Goal: Task Accomplishment & Management: Manage account settings

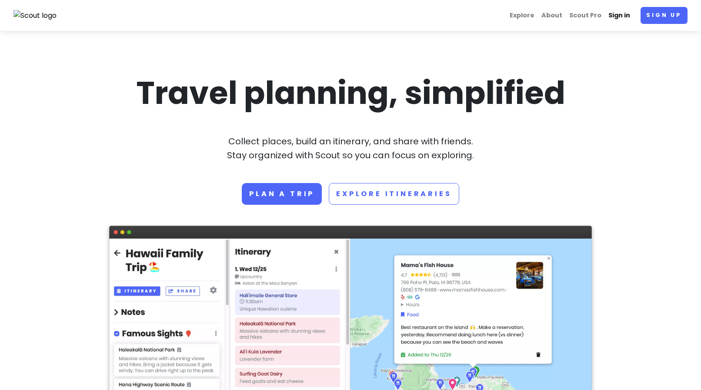
click at [621, 17] on link "Sign in" at bounding box center [619, 15] width 29 height 17
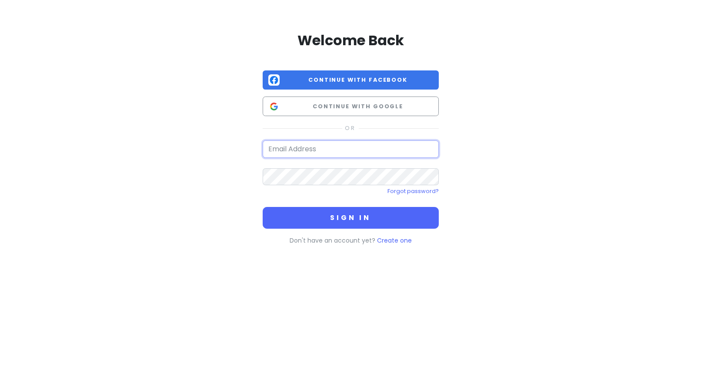
type input "[EMAIL_ADDRESS][DOMAIN_NAME]"
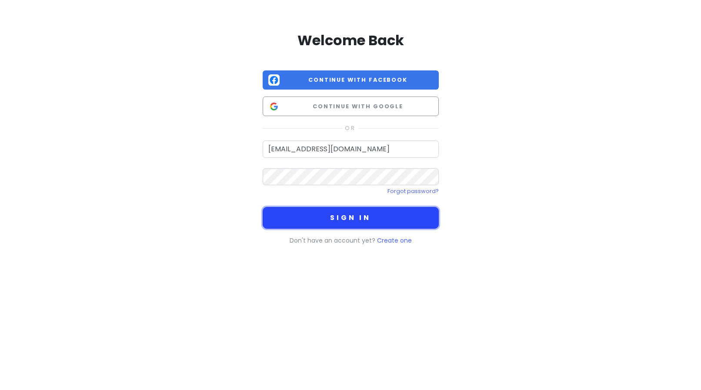
click at [320, 220] on button "Sign in" at bounding box center [351, 218] width 176 height 22
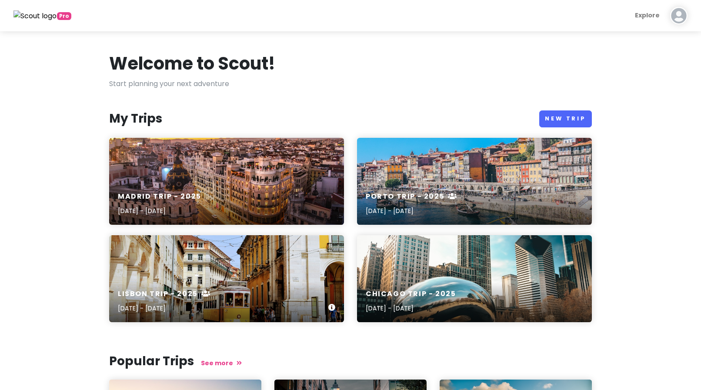
click at [239, 281] on div "Lisbon Trip - [DATE], 2025 - [DATE]" at bounding box center [226, 301] width 235 height 41
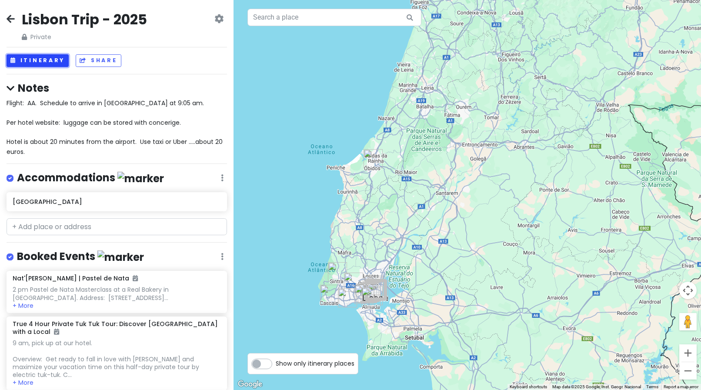
click at [33, 59] on button "Itinerary" at bounding box center [38, 60] width 62 height 13
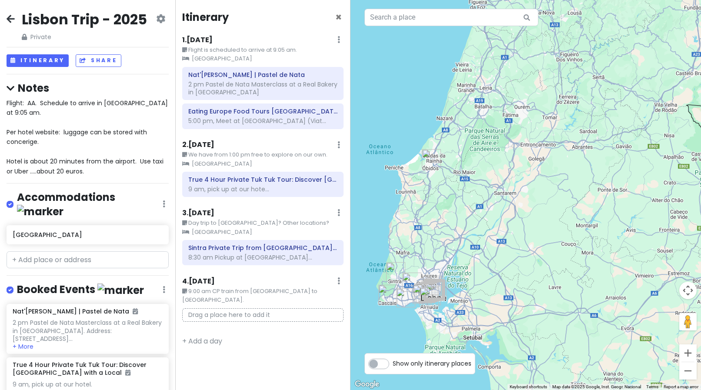
click at [10, 18] on icon at bounding box center [11, 18] width 8 height 7
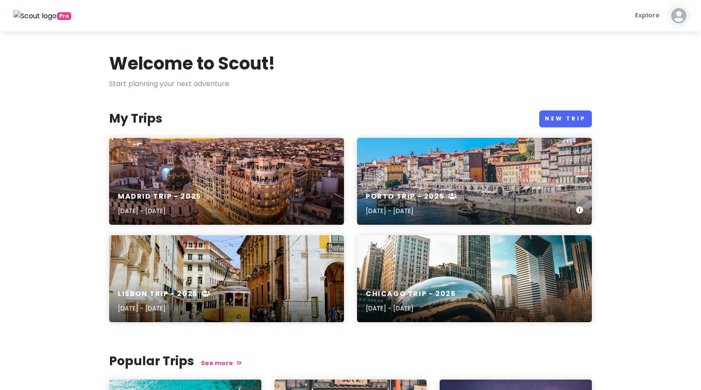
click at [407, 190] on div "Porto Trip - [DATE], 2025 - [DATE]" at bounding box center [474, 203] width 235 height 41
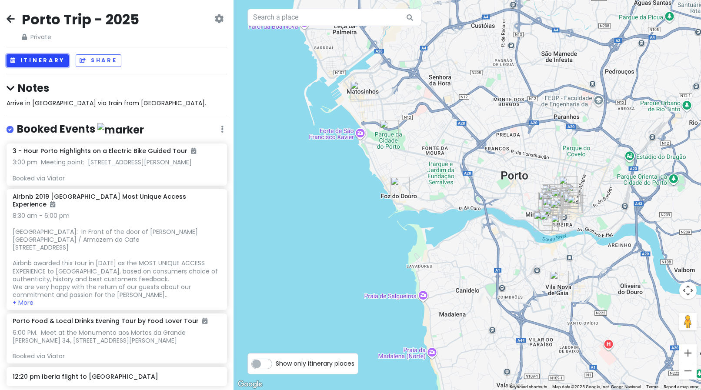
click at [28, 64] on button "Itinerary" at bounding box center [38, 60] width 62 height 13
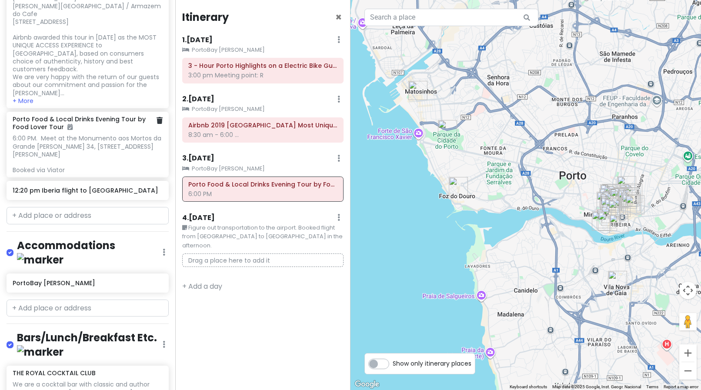
scroll to position [261, 0]
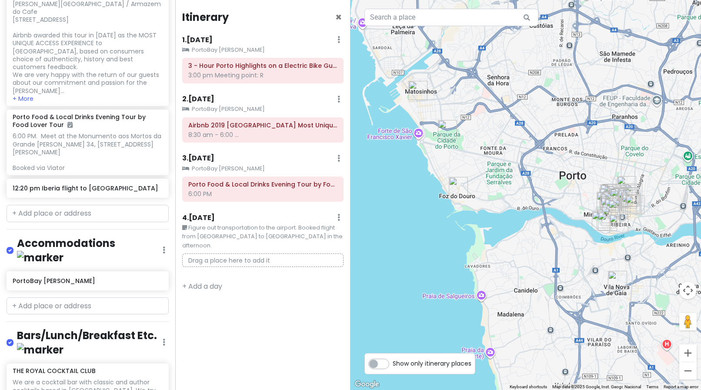
click at [342, 43] on div "1 . [DATE] Add Day Notes Clear Lodging Delete Day" at bounding box center [262, 41] width 161 height 15
click at [336, 40] on div "1 . [DATE] Add Day Notes Clear Lodging Delete Day" at bounding box center [262, 41] width 161 height 15
click at [337, 38] on div "1 . [DATE] Add Day Notes Clear Lodging Delete Day" at bounding box center [262, 41] width 161 height 15
click at [209, 41] on h6 "1 . [DATE]" at bounding box center [197, 40] width 30 height 9
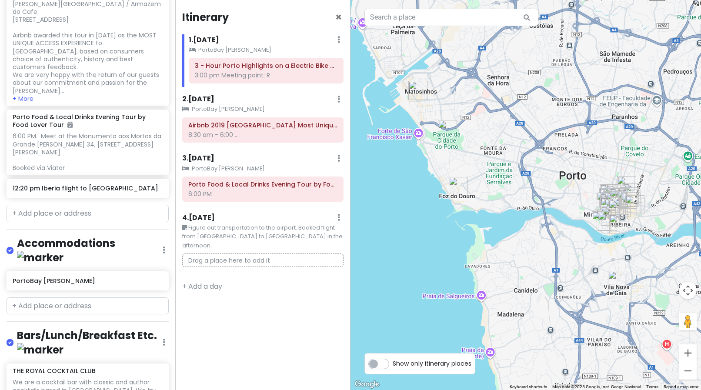
click at [338, 40] on icon at bounding box center [338, 39] width 3 height 7
click at [309, 69] on link "Add Day Notes" at bounding box center [311, 65] width 71 height 21
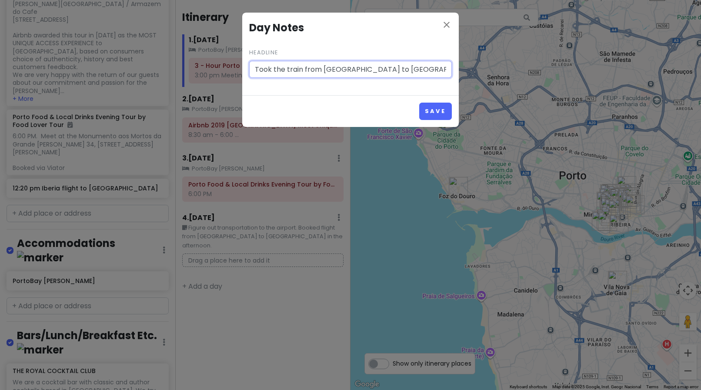
click at [270, 69] on input "Took the train from [GEOGRAPHIC_DATA] to [GEOGRAPHIC_DATA]" at bounding box center [350, 69] width 203 height 17
click at [374, 69] on input "Take the train from [GEOGRAPHIC_DATA] to [GEOGRAPHIC_DATA]" at bounding box center [350, 69] width 203 height 17
type input "Take the train from [GEOGRAPHIC_DATA] to [GEOGRAPHIC_DATA]."
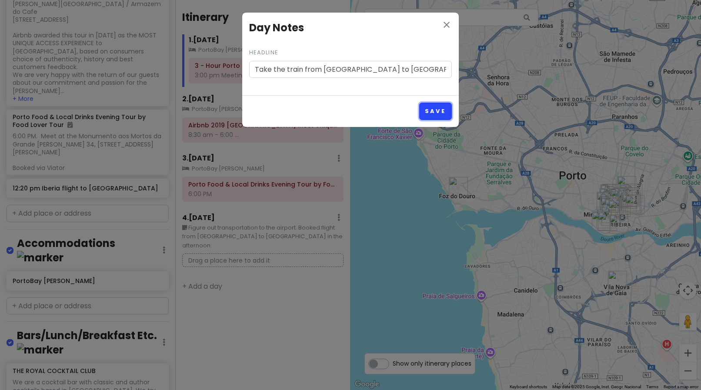
click at [433, 110] on button "Save" at bounding box center [435, 111] width 33 height 17
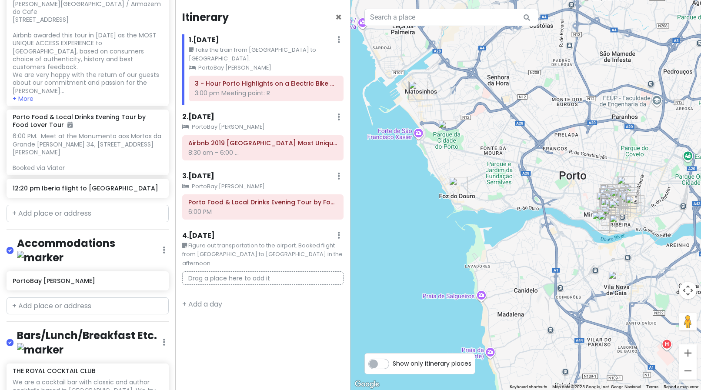
click at [338, 232] on icon at bounding box center [338, 235] width 3 height 7
click at [292, 252] on link "Edit Day Notes" at bounding box center [313, 261] width 70 height 21
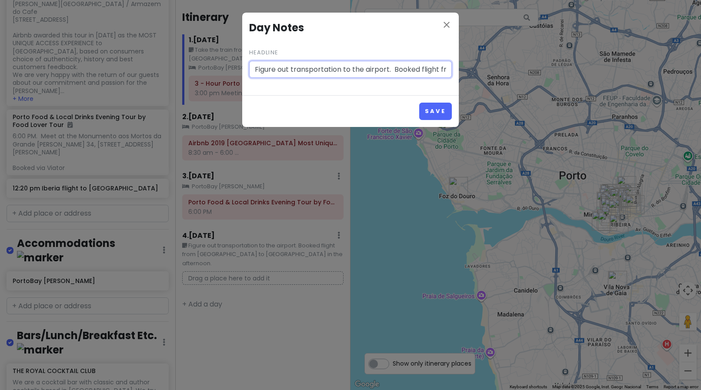
click at [255, 68] on input "Figure out transportation to the airport. Booked flight from [GEOGRAPHIC_DATA] …" at bounding box center [350, 69] width 203 height 17
drag, startPoint x: 394, startPoint y: 69, endPoint x: 267, endPoint y: 70, distance: 126.9
click at [267, 70] on input "Take a taxi from the hotel to the airport. Figure out transportation to the air…" at bounding box center [350, 69] width 203 height 17
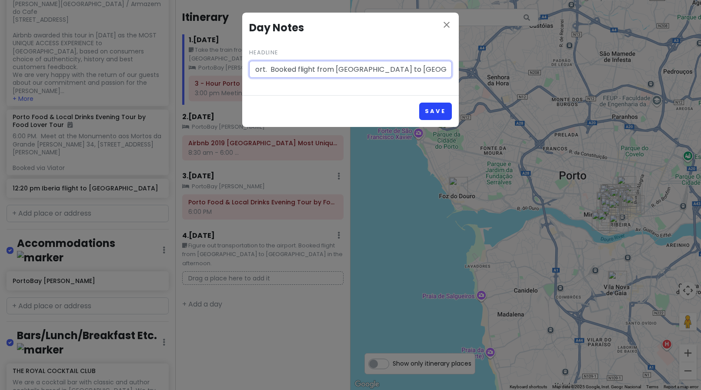
type input "Take a taxi from the hotel to the airport. Booked flight from [GEOGRAPHIC_DATA]…"
click at [445, 111] on button "Save" at bounding box center [435, 111] width 33 height 17
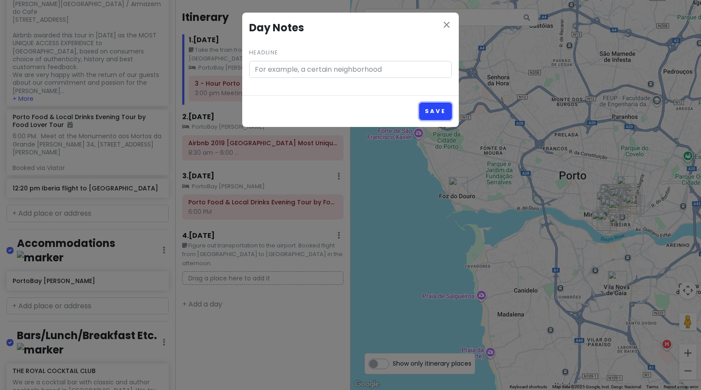
scroll to position [0, 0]
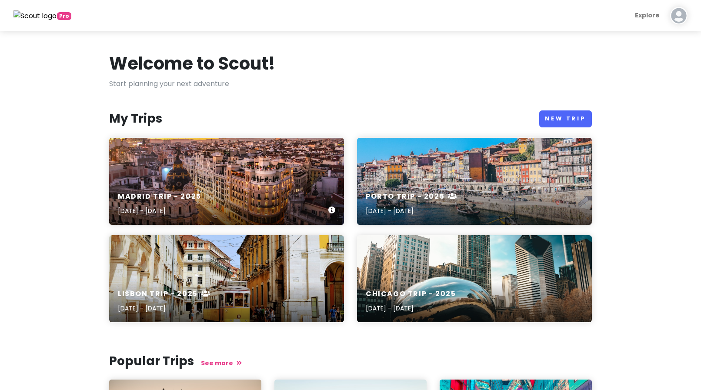
click at [168, 185] on div "Madrid Trip - [DATE], 2025 - [DATE]" at bounding box center [226, 203] width 235 height 41
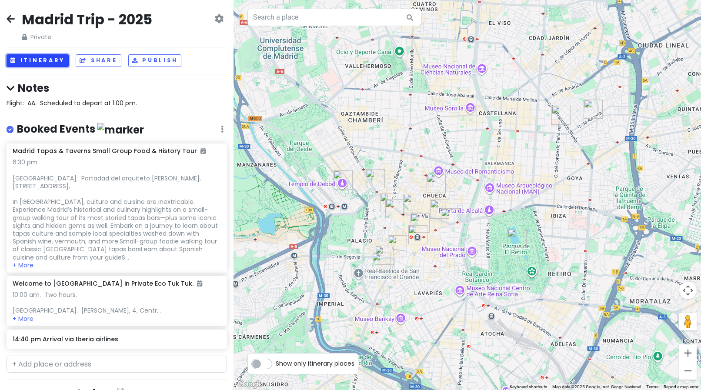
click at [43, 63] on button "Itinerary" at bounding box center [38, 60] width 62 height 13
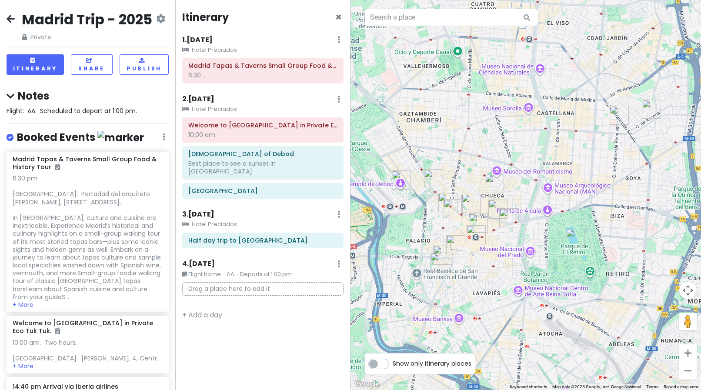
click at [339, 41] on icon at bounding box center [338, 39] width 3 height 7
click at [315, 63] on link "Add Day Notes" at bounding box center [311, 65] width 71 height 21
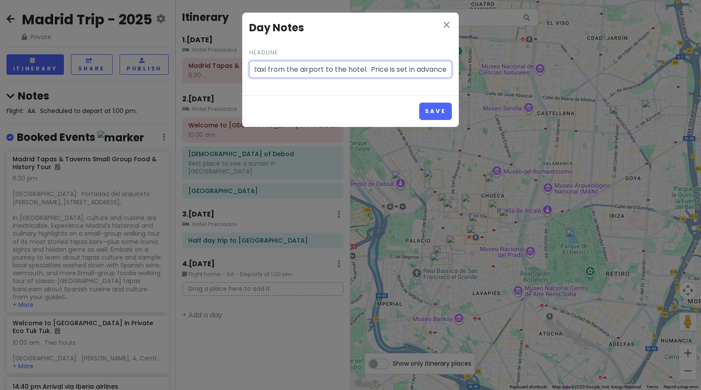
scroll to position [0, 27]
type input "Took a taxi from the airport to the hotel. Price is set in advance."
click at [432, 110] on button "Save" at bounding box center [435, 111] width 33 height 17
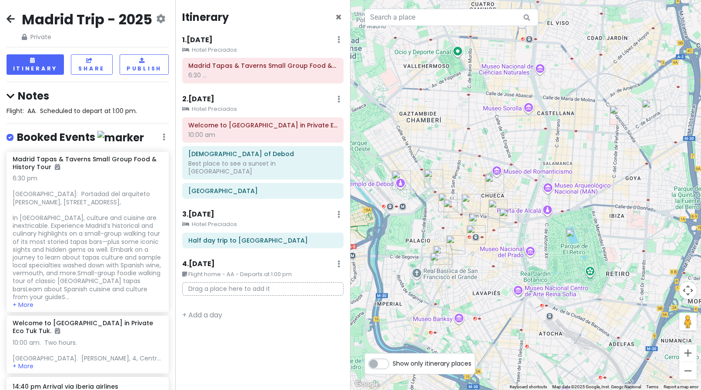
scroll to position [0, 0]
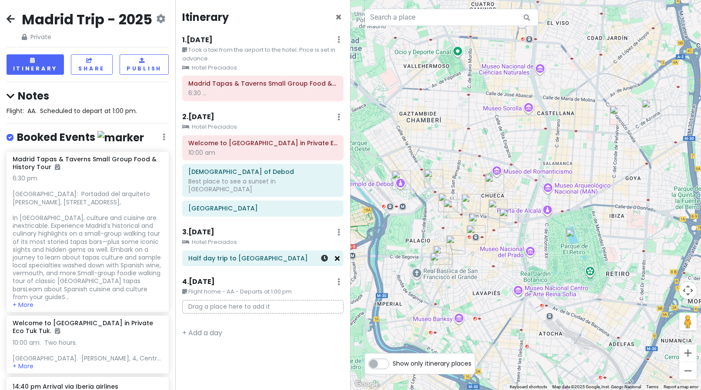
click at [336, 255] on icon at bounding box center [337, 258] width 5 height 7
click at [337, 279] on icon at bounding box center [338, 282] width 3 height 7
click at [315, 299] on link "Edit Day Notes" at bounding box center [313, 308] width 70 height 21
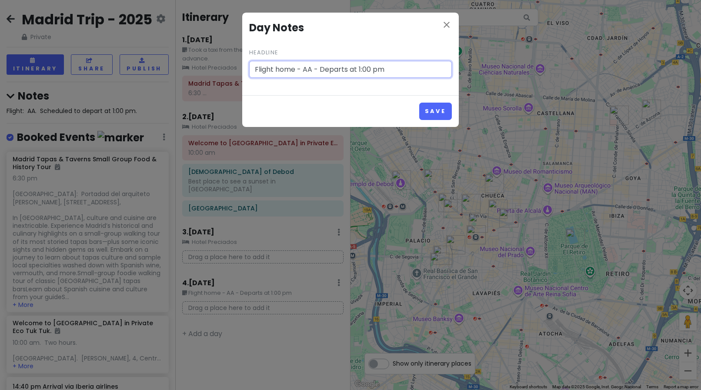
click at [254, 70] on input "Flight home - AA - Departs at 1:00 pm" at bounding box center [350, 69] width 203 height 17
type input "Took a taxi from the hotel to the airport. Price is preset. Flight home - AA - …"
click at [439, 114] on button "Save" at bounding box center [435, 111] width 33 height 17
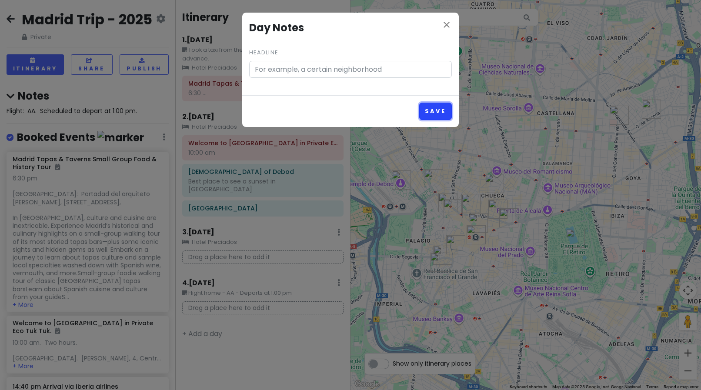
scroll to position [0, 0]
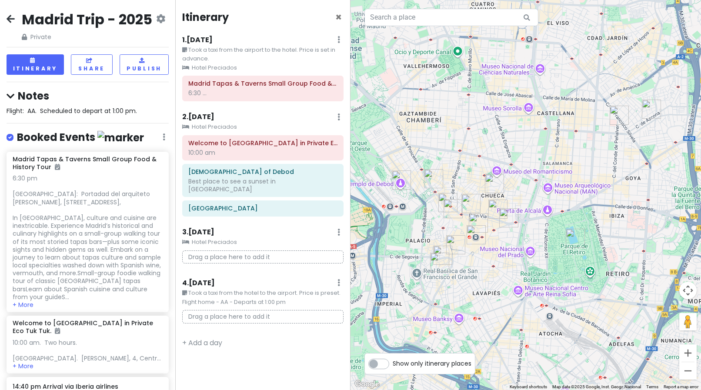
click at [209, 250] on p "Drag a place here to add it" at bounding box center [262, 256] width 161 height 13
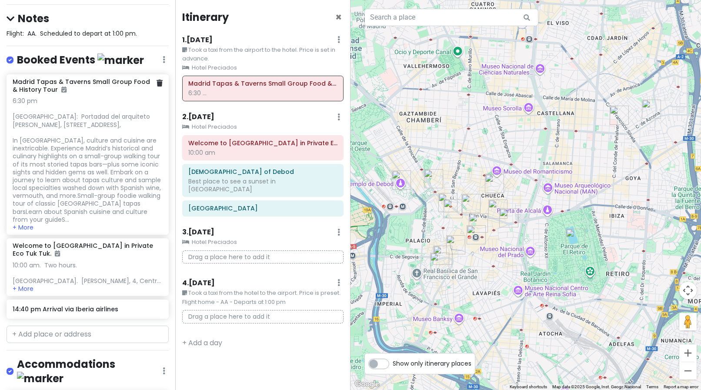
scroll to position [79, 0]
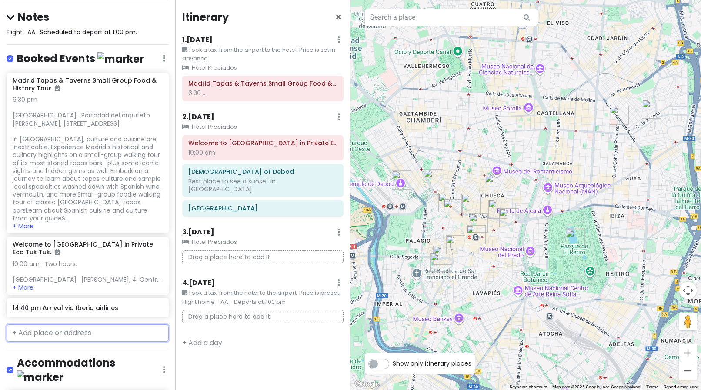
click at [54, 324] on input "text" at bounding box center [88, 332] width 162 height 17
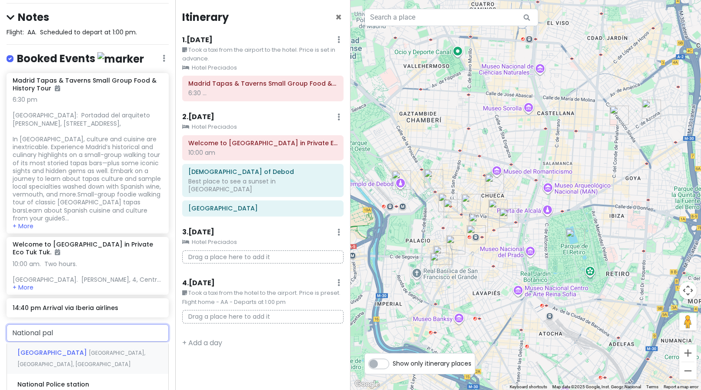
type input "National pala"
click at [42, 348] on span "[GEOGRAPHIC_DATA]" at bounding box center [52, 352] width 71 height 9
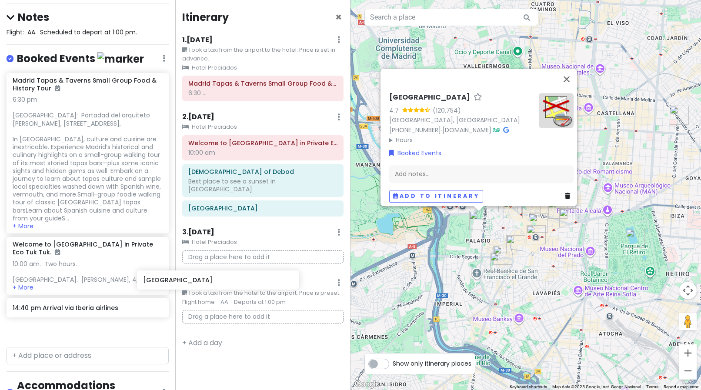
scroll to position [80, 0]
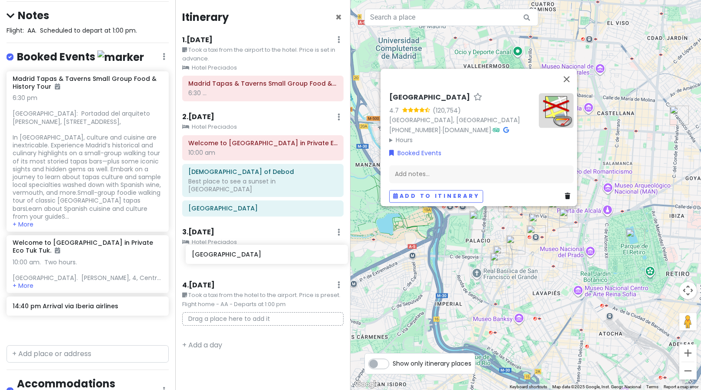
drag, startPoint x: 47, startPoint y: 314, endPoint x: 226, endPoint y: 254, distance: 188.7
click at [226, 254] on div "Madrid Trip - 2025 Private Change Dates Make a Copy Delete Trip Give Feedback 💡…" at bounding box center [350, 195] width 701 height 390
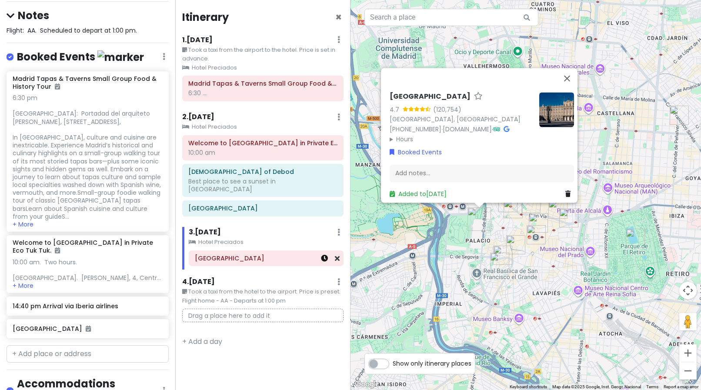
click at [324, 255] on icon at bounding box center [324, 258] width 7 height 7
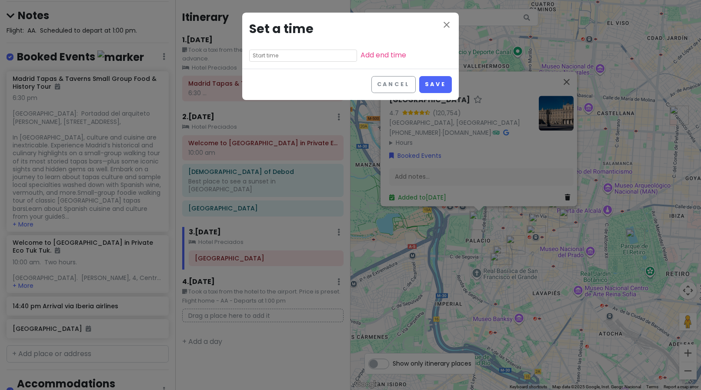
click at [257, 57] on input "text" at bounding box center [303, 56] width 108 height 12
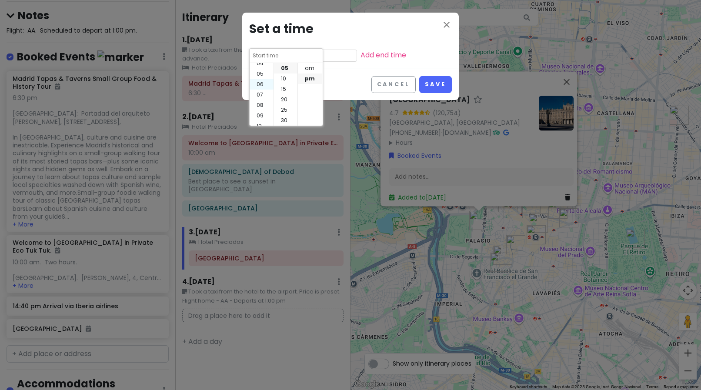
scroll to position [63, 0]
click at [258, 117] on li "11" at bounding box center [261, 120] width 24 height 10
type input "11:05 pm"
click at [286, 120] on li "30" at bounding box center [285, 120] width 23 height 10
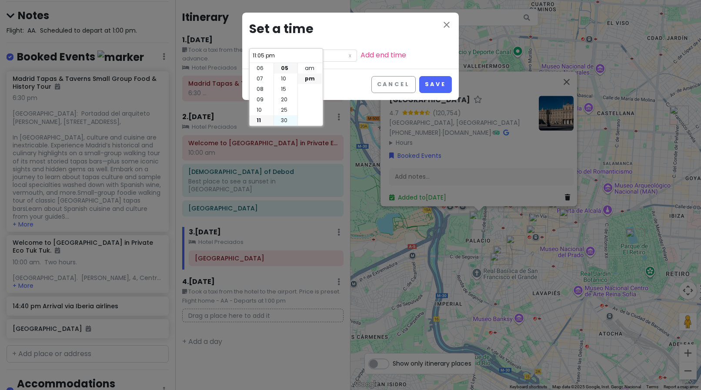
type input "11:30 pm"
click at [307, 67] on li "am" at bounding box center [310, 68] width 24 height 10
type input "11:30 am"
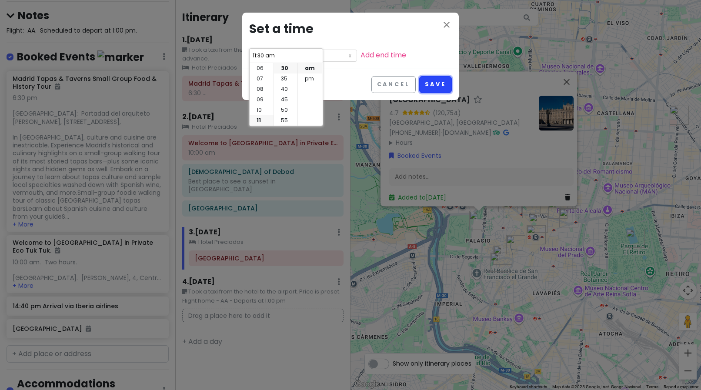
click at [432, 87] on button "Save" at bounding box center [435, 84] width 33 height 17
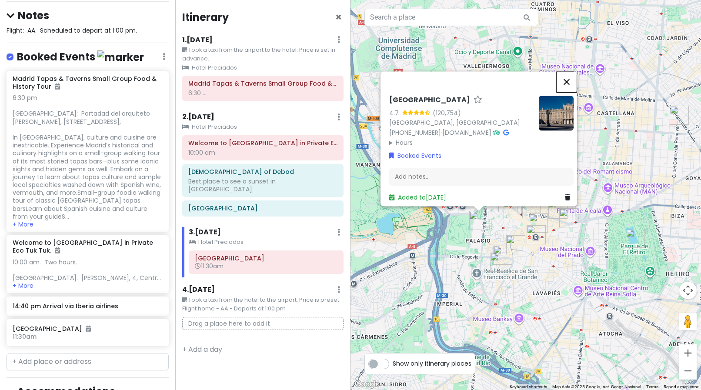
click at [570, 71] on button "Close" at bounding box center [566, 81] width 21 height 21
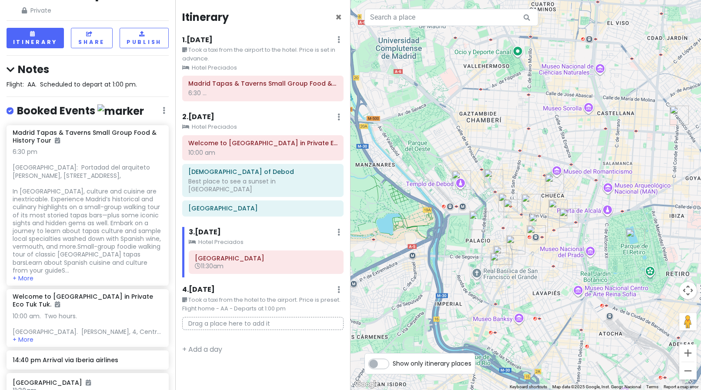
scroll to position [1, 0]
